Goal: Task Accomplishment & Management: Use online tool/utility

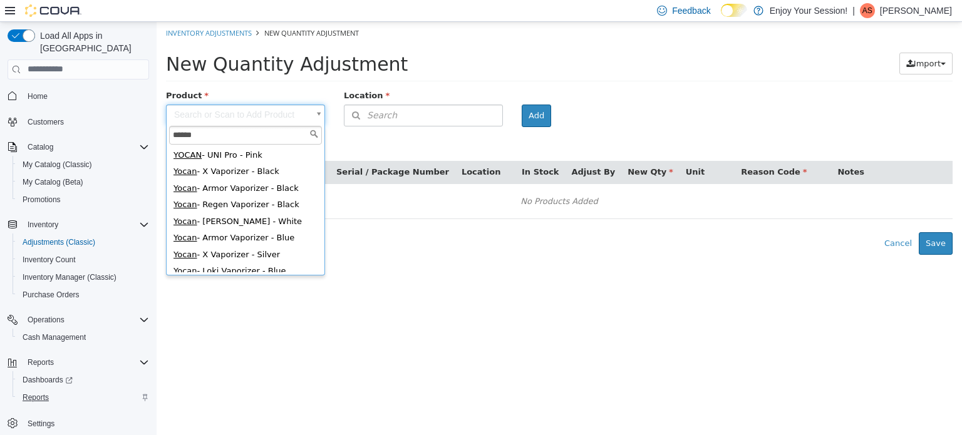
scroll to position [207, 0]
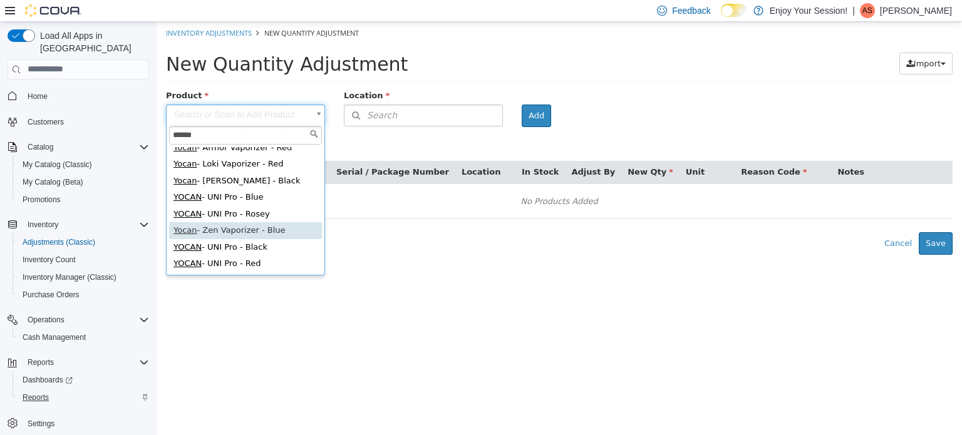
type input "*****"
click at [42, 393] on span "Reports" at bounding box center [36, 398] width 26 height 10
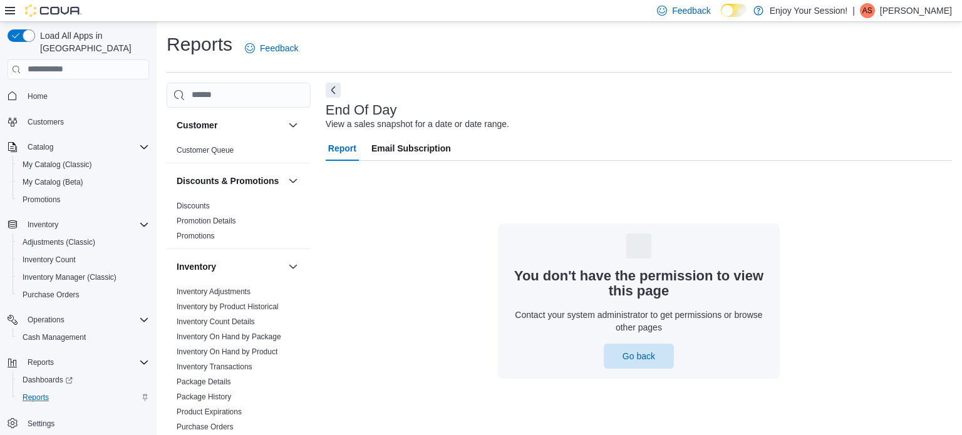
scroll to position [6, 0]
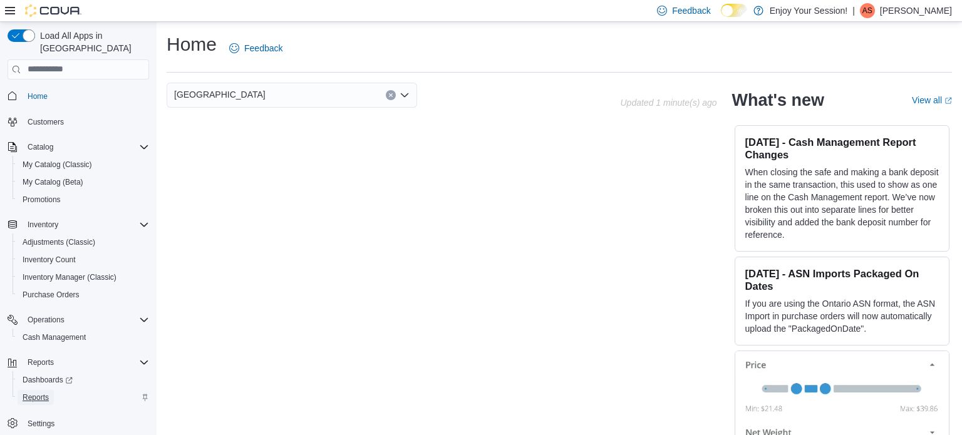
click at [42, 393] on span "Reports" at bounding box center [36, 398] width 26 height 10
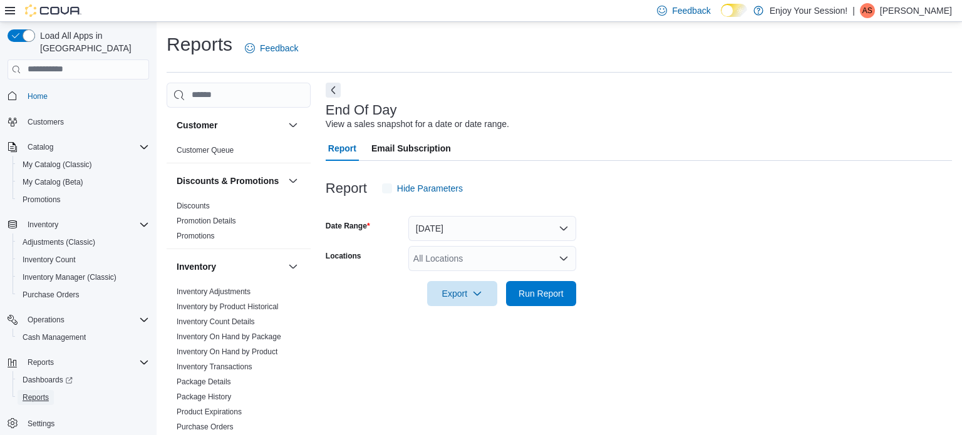
scroll to position [8, 0]
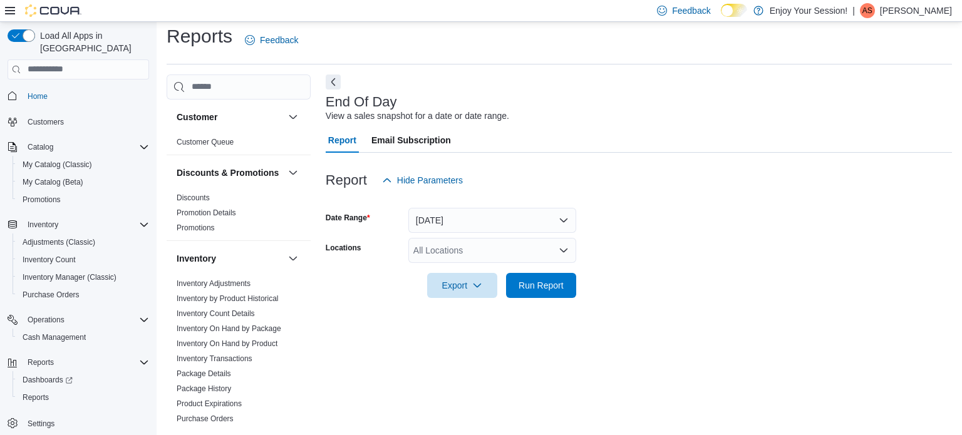
click at [564, 249] on icon "Open list of options" at bounding box center [564, 250] width 10 height 10
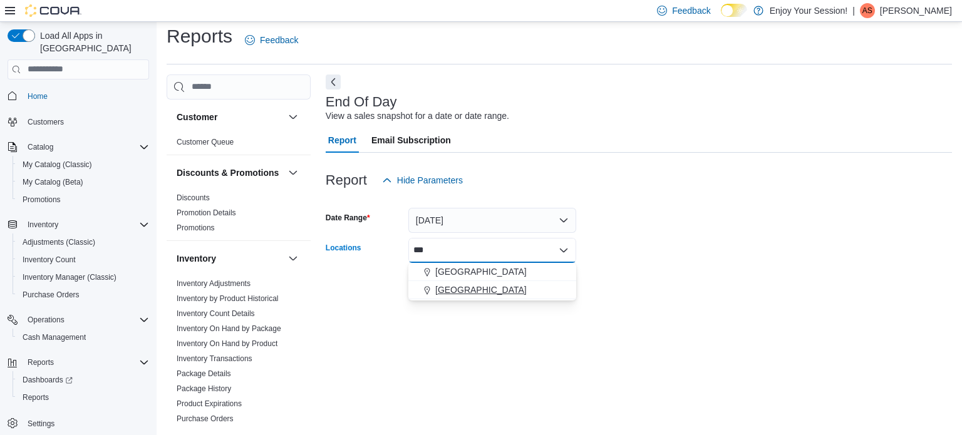
type input "***"
click at [472, 285] on span "[GEOGRAPHIC_DATA]" at bounding box center [480, 290] width 91 height 13
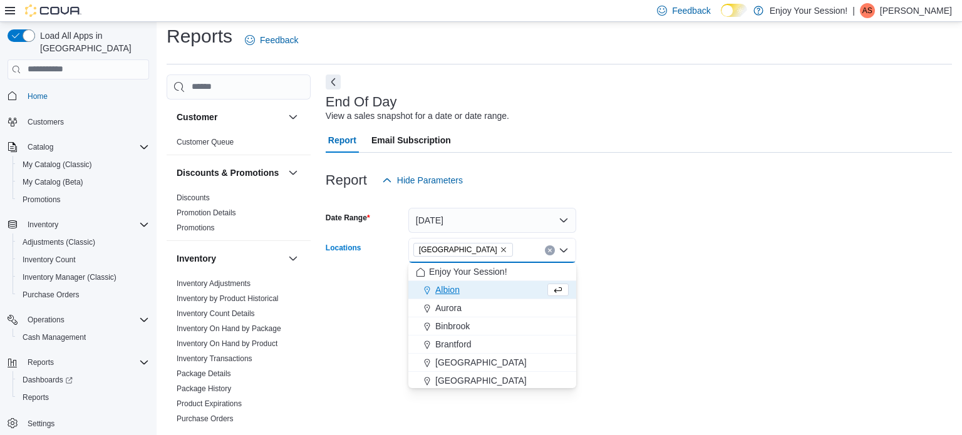
click at [608, 270] on div at bounding box center [639, 268] width 626 height 10
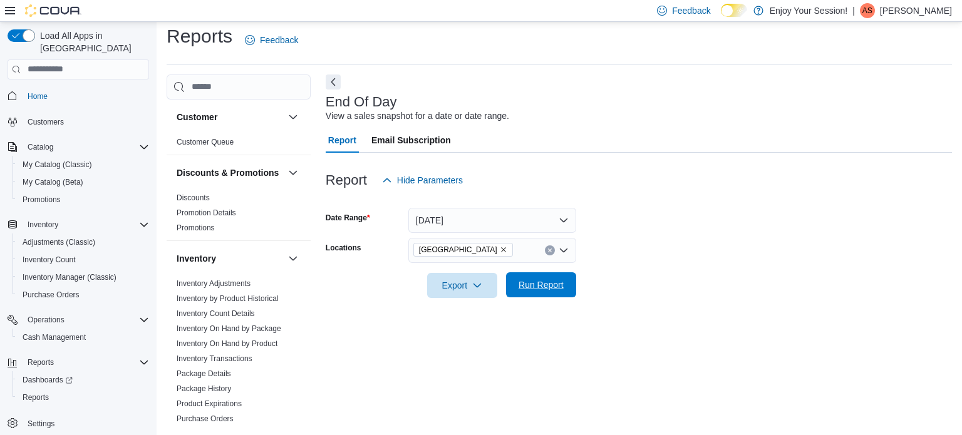
click at [542, 281] on span "Run Report" at bounding box center [541, 285] width 45 height 13
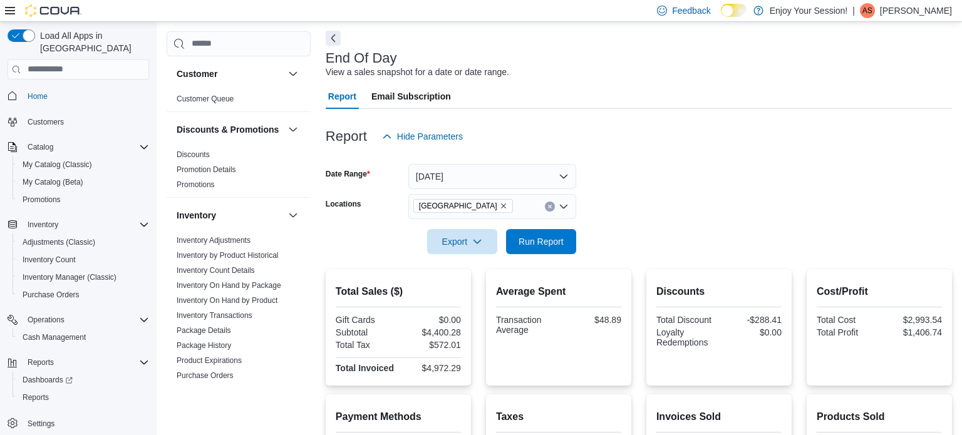
scroll to position [48, 0]
